Goal: Find contact information: Find contact information

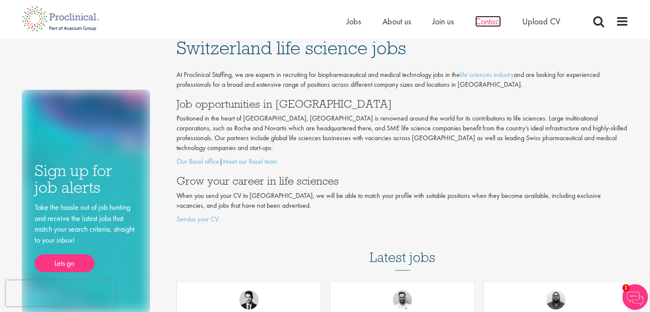
click at [496, 22] on span "Contact" at bounding box center [488, 21] width 26 height 11
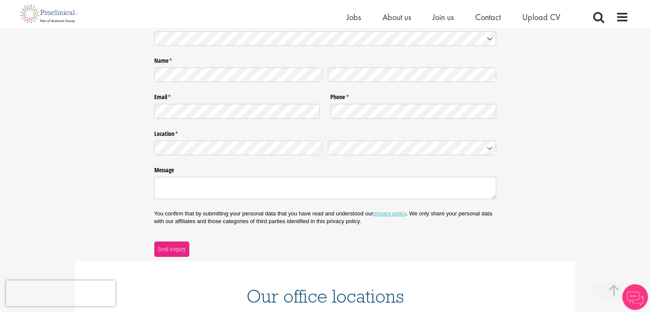
scroll to position [248, 0]
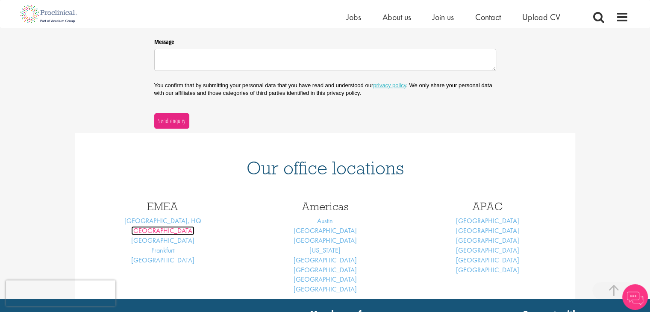
click at [156, 231] on link "Basel" at bounding box center [162, 230] width 63 height 9
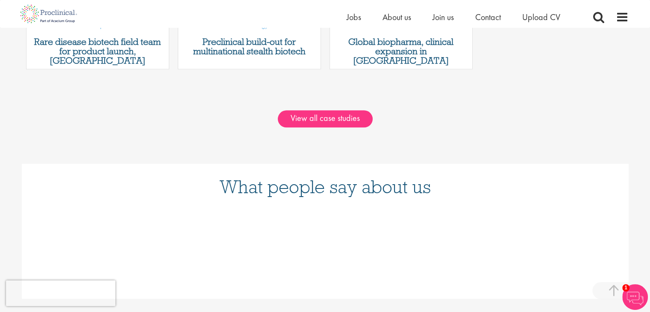
scroll to position [898, 0]
